Goal: Information Seeking & Learning: Learn about a topic

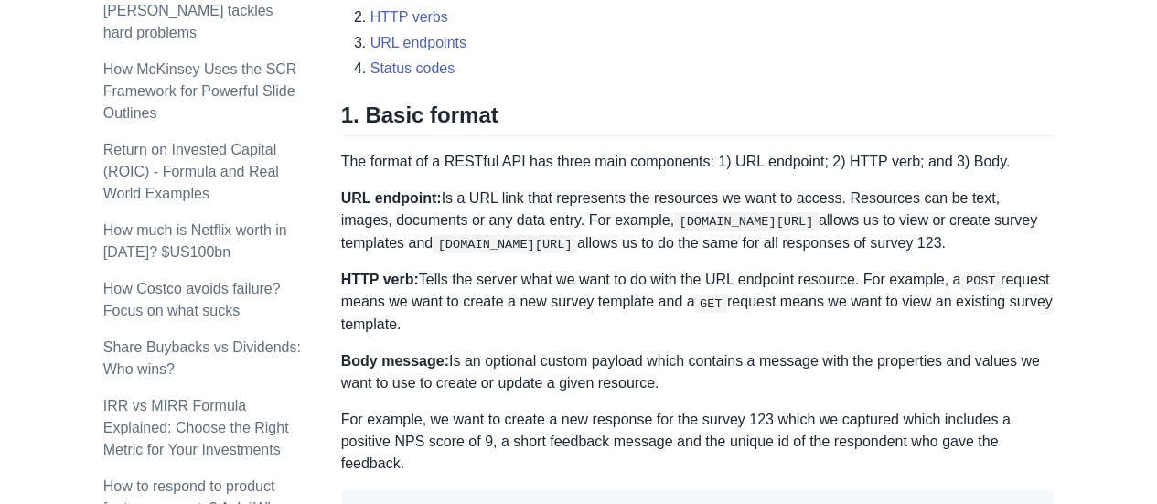
scroll to position [915, 0]
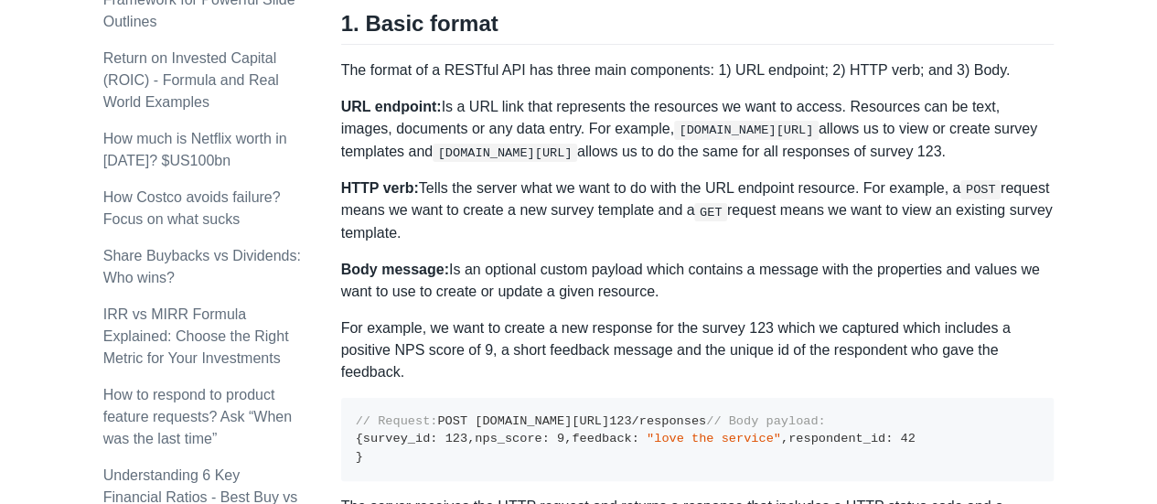
drag, startPoint x: 388, startPoint y: 155, endPoint x: 562, endPoint y: 159, distance: 173.9
click at [562, 159] on code "[DOMAIN_NAME][URL]" at bounding box center [505, 153] width 145 height 18
click at [557, 211] on p "HTTP verb: Tells the server what we want to do with the URL endpoint resource. …" at bounding box center [698, 210] width 714 height 67
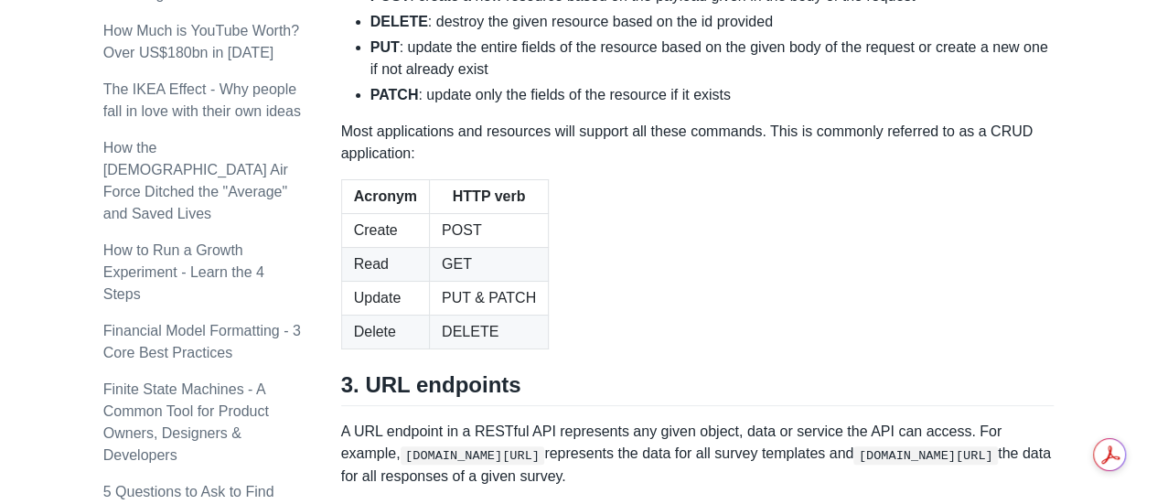
scroll to position [1921, 0]
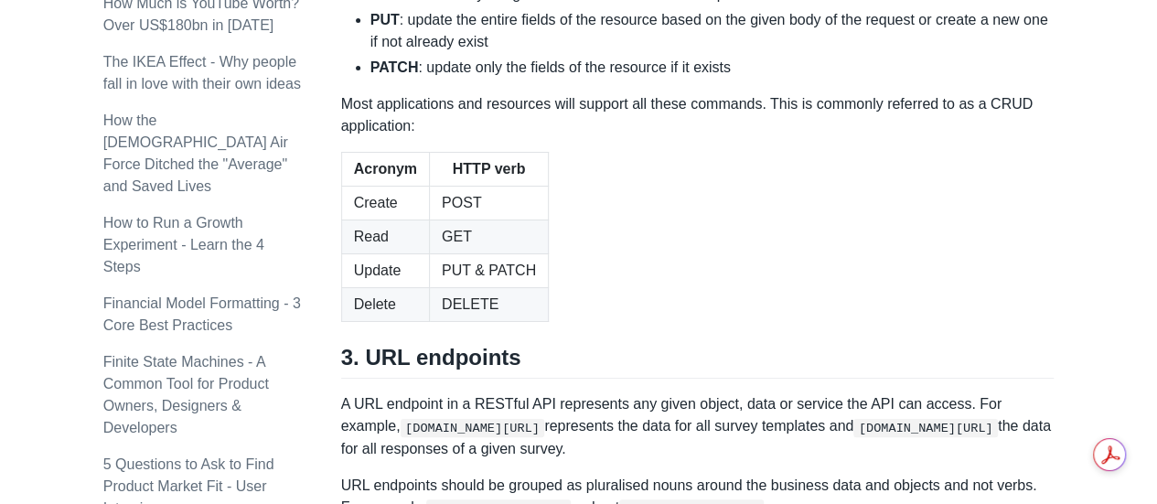
click at [400, 53] on li "PUT : update the entire fields of the resource based on the given body of the r…" at bounding box center [713, 31] width 684 height 44
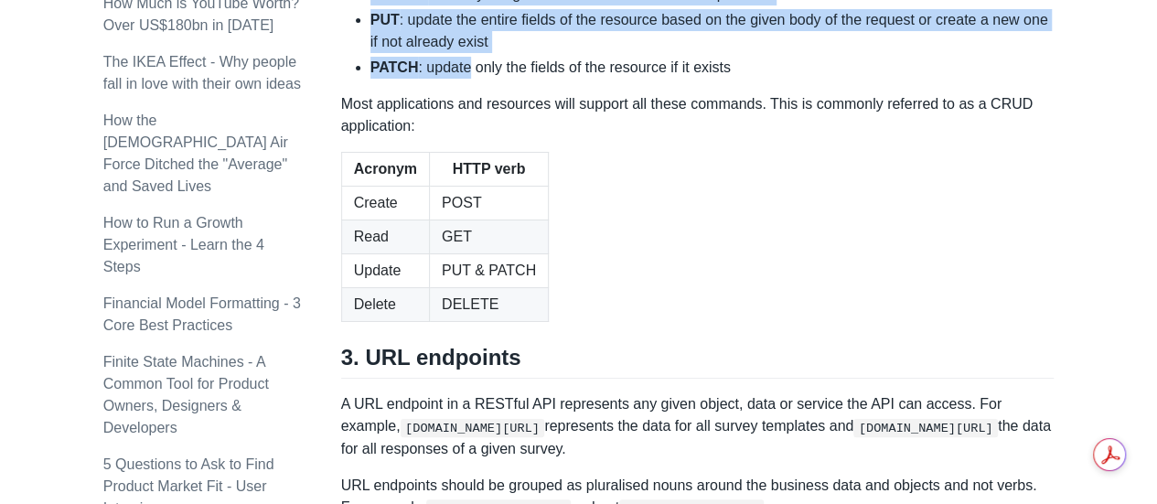
drag, startPoint x: 373, startPoint y: 230, endPoint x: 467, endPoint y: 340, distance: 144.8
click at [467, 79] on ul "GET : make a read only request to view either a single or list of multiple reso…" at bounding box center [698, 5] width 714 height 146
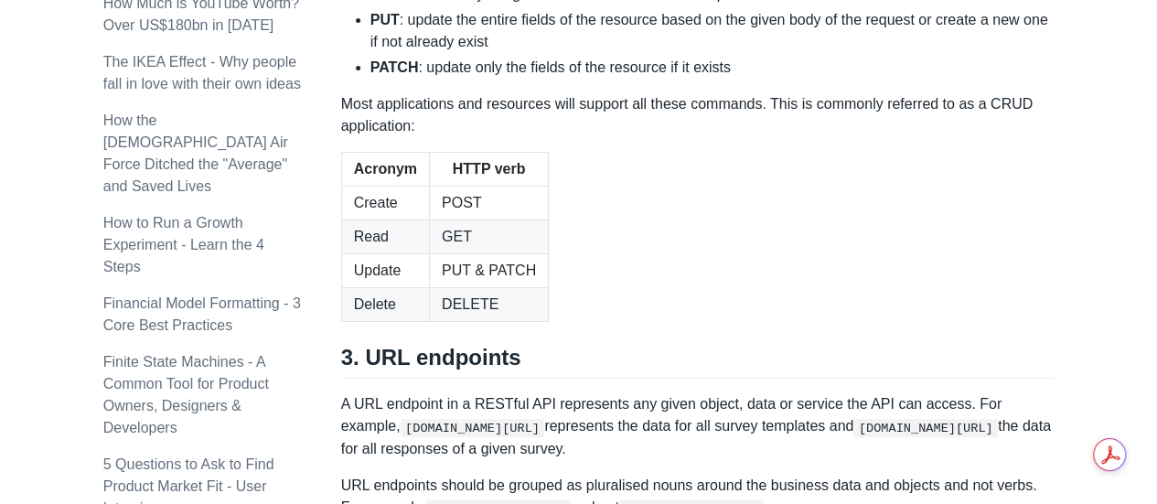
click at [568, 79] on li "PATCH : update only the fields of the resource if it exists" at bounding box center [713, 68] width 684 height 22
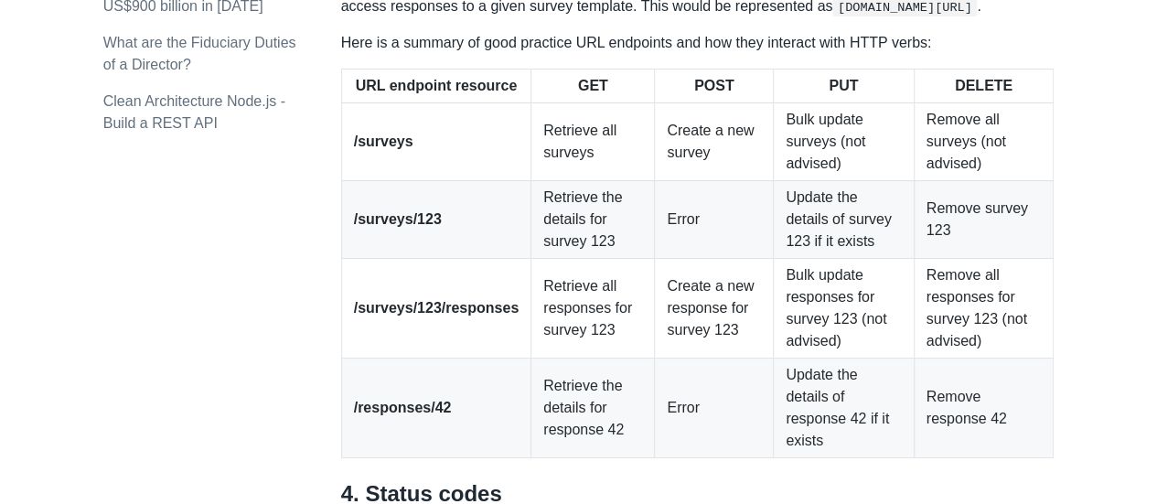
scroll to position [2470, 0]
